Goal: Check status: Check status

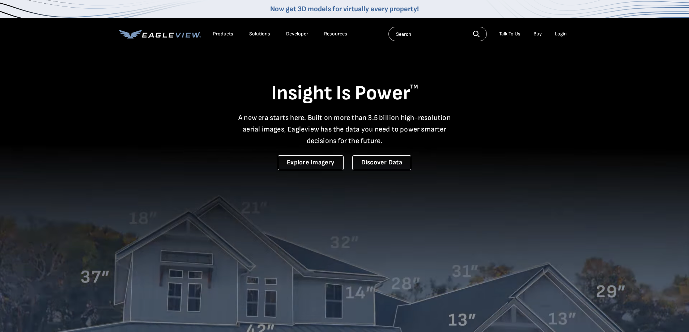
click at [559, 37] on div "Login" at bounding box center [561, 34] width 12 height 7
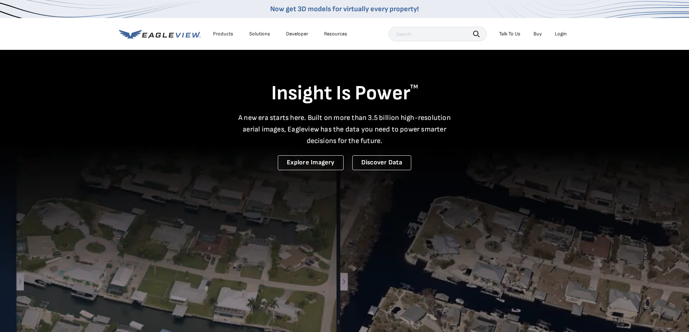
click at [562, 33] on div "Login" at bounding box center [561, 34] width 12 height 7
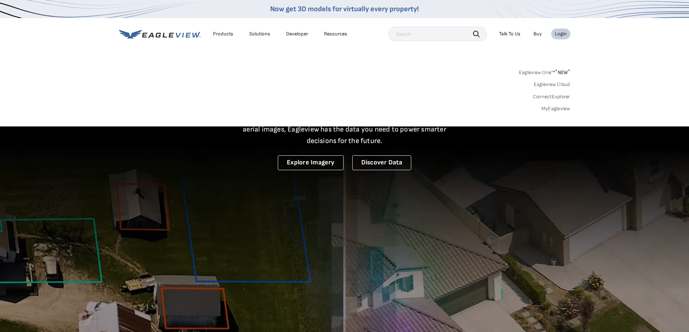
click at [546, 109] on link "MyEagleview" at bounding box center [555, 109] width 29 height 7
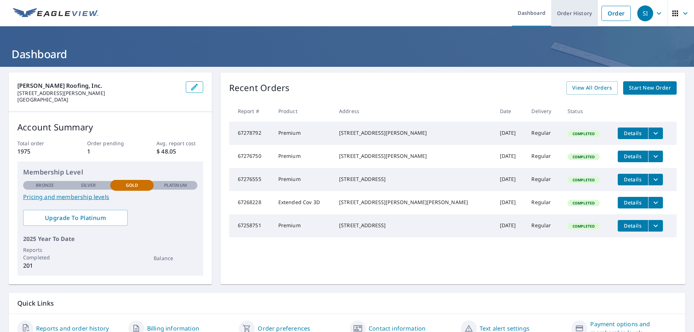
click at [565, 12] on link "Order History" at bounding box center [574, 13] width 47 height 26
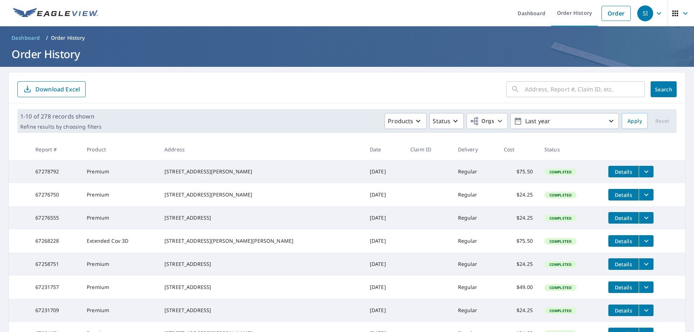
click at [558, 88] on input "text" at bounding box center [585, 89] width 120 height 20
type input "555 Lake Park, birmingham"
click at [660, 90] on span "Search" at bounding box center [663, 89] width 14 height 7
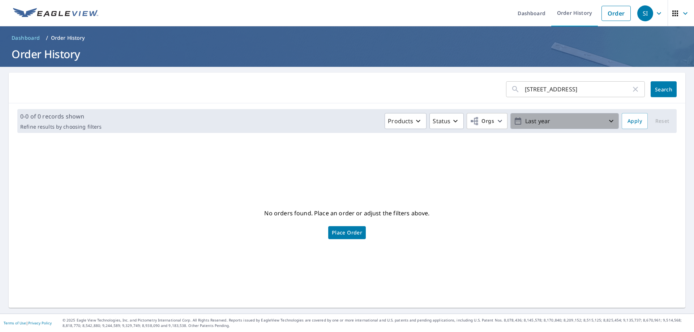
click at [607, 123] on icon "button" at bounding box center [611, 121] width 9 height 9
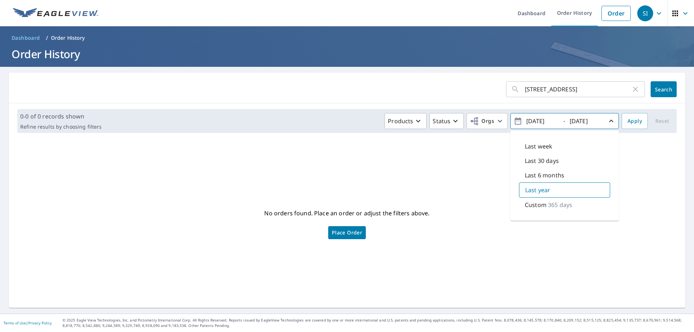
click at [630, 163] on div "No orders found. Place an order or adjust the filters above. Place Order" at bounding box center [346, 224] width 665 height 158
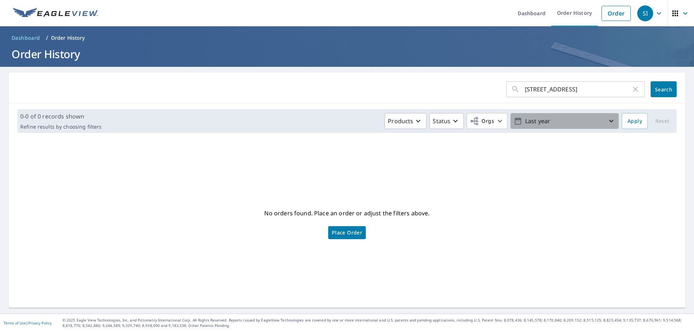
click at [607, 116] on span "Last year" at bounding box center [565, 121] width 102 height 13
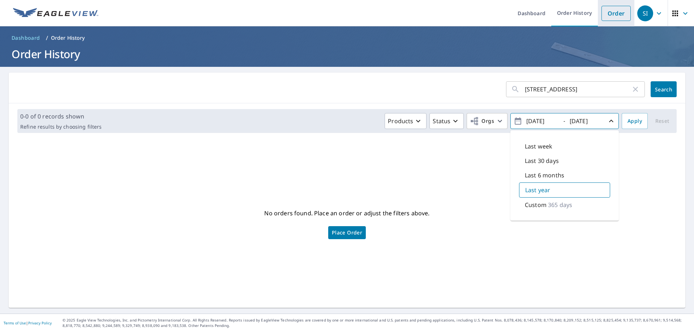
click at [602, 14] on link "Order" at bounding box center [616, 13] width 29 height 15
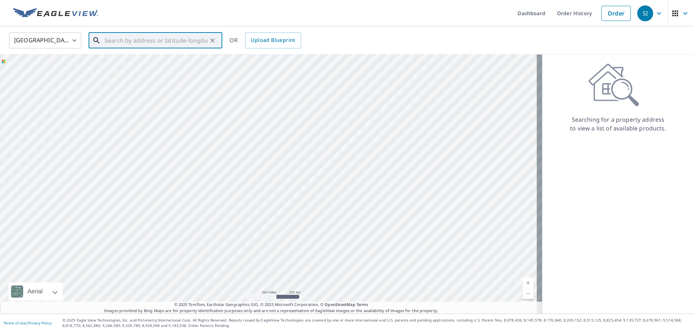
click at [110, 40] on input "text" at bounding box center [155, 40] width 103 height 20
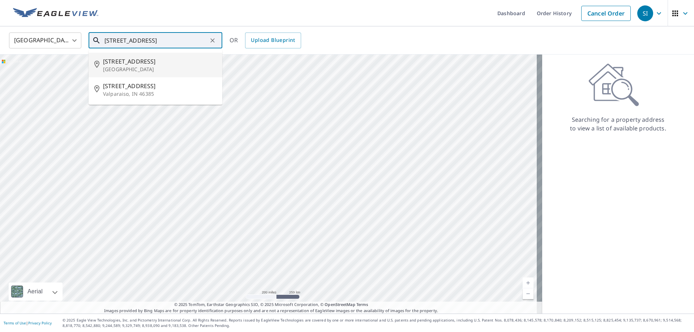
click at [118, 65] on div "555 Lake Park Dr Birmingham, MI 48009" at bounding box center [160, 65] width 114 height 16
type input "555 Lake Park Dr Birmingham, MI 48009"
